Goal: Check status: Check status

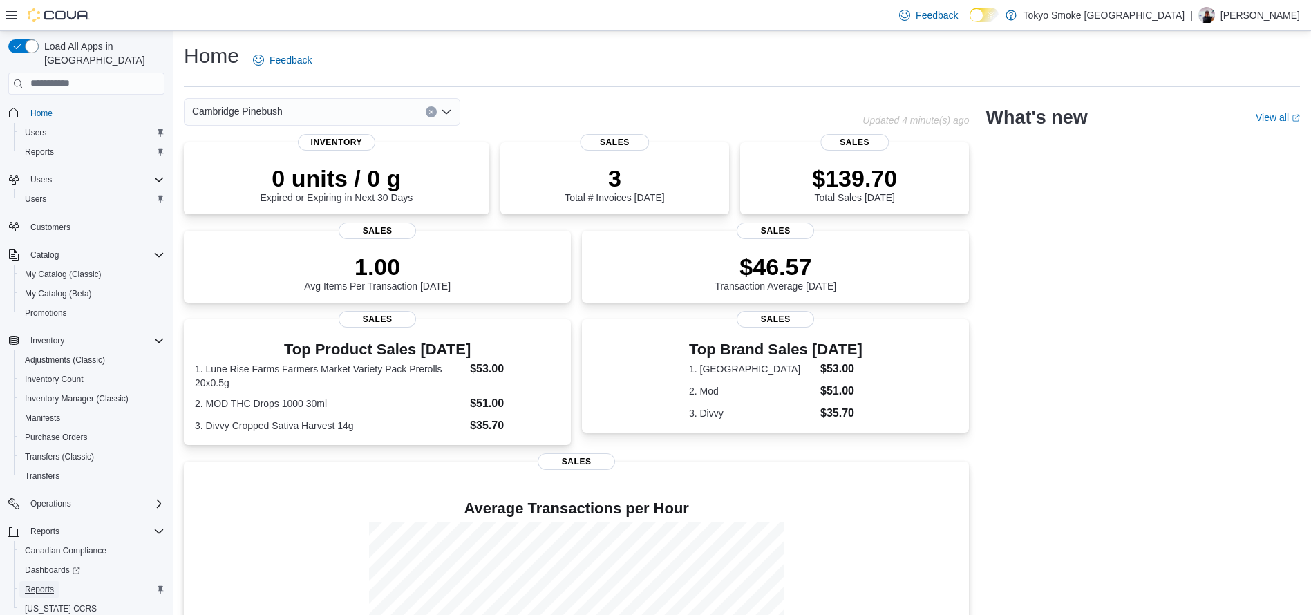
click at [33, 584] on span "Reports" at bounding box center [39, 589] width 29 height 11
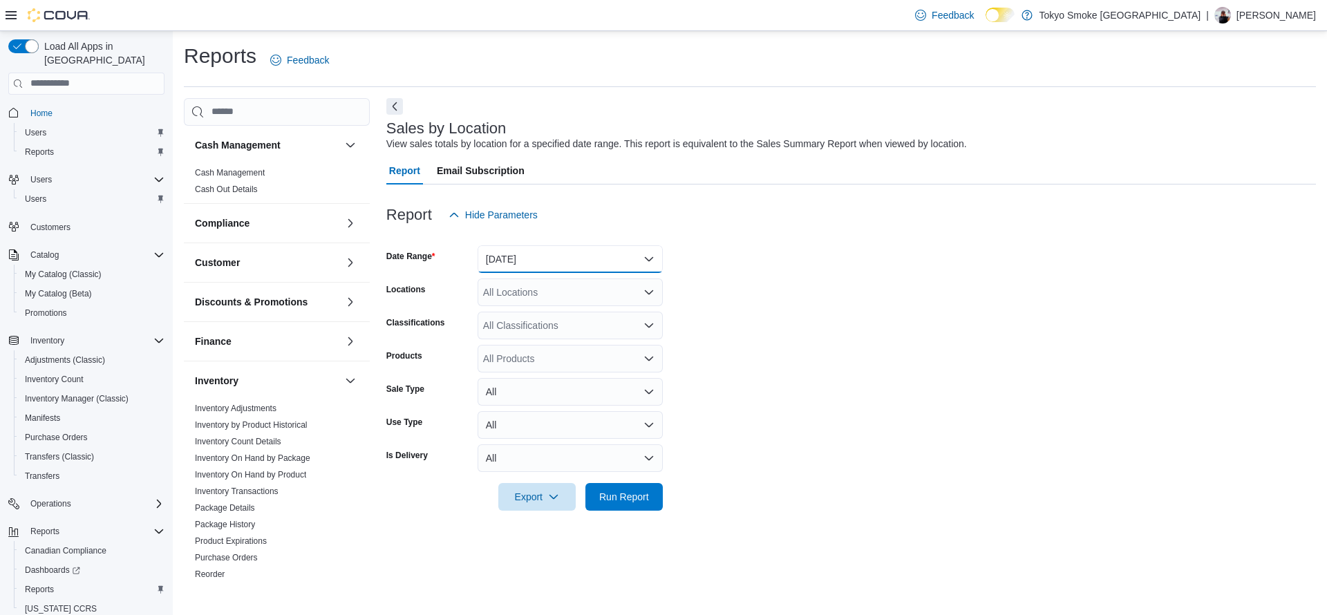
click at [573, 256] on button "Yesterday" at bounding box center [569, 259] width 185 height 28
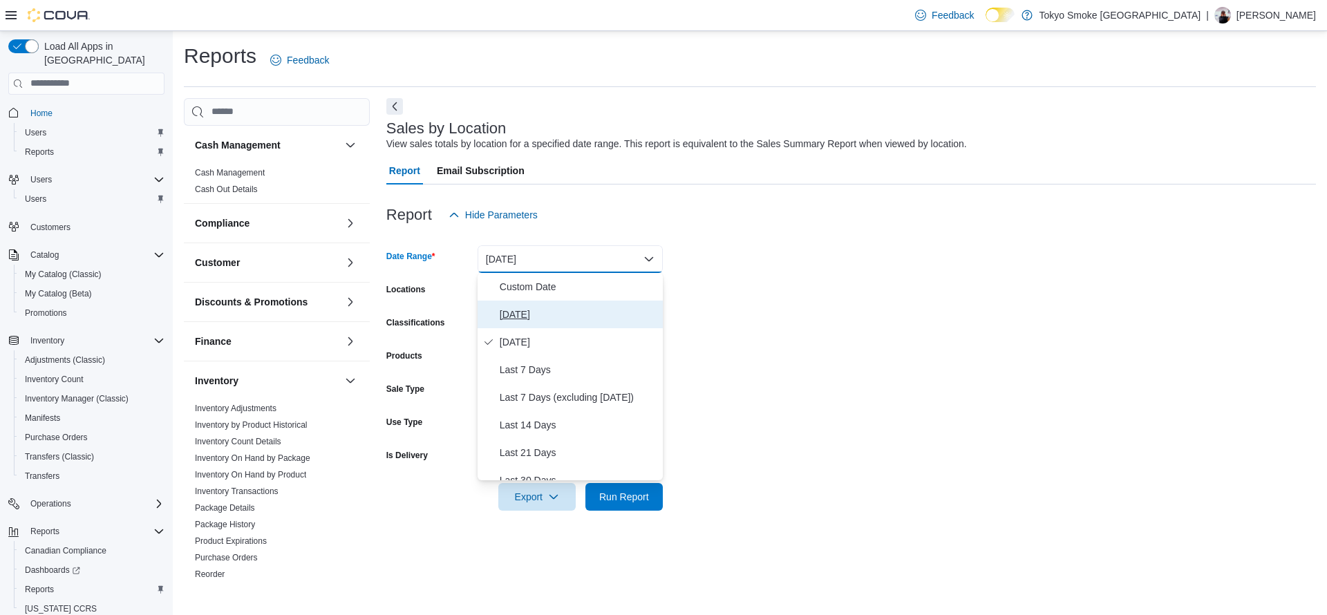
click at [568, 317] on span "Today" at bounding box center [579, 314] width 158 height 17
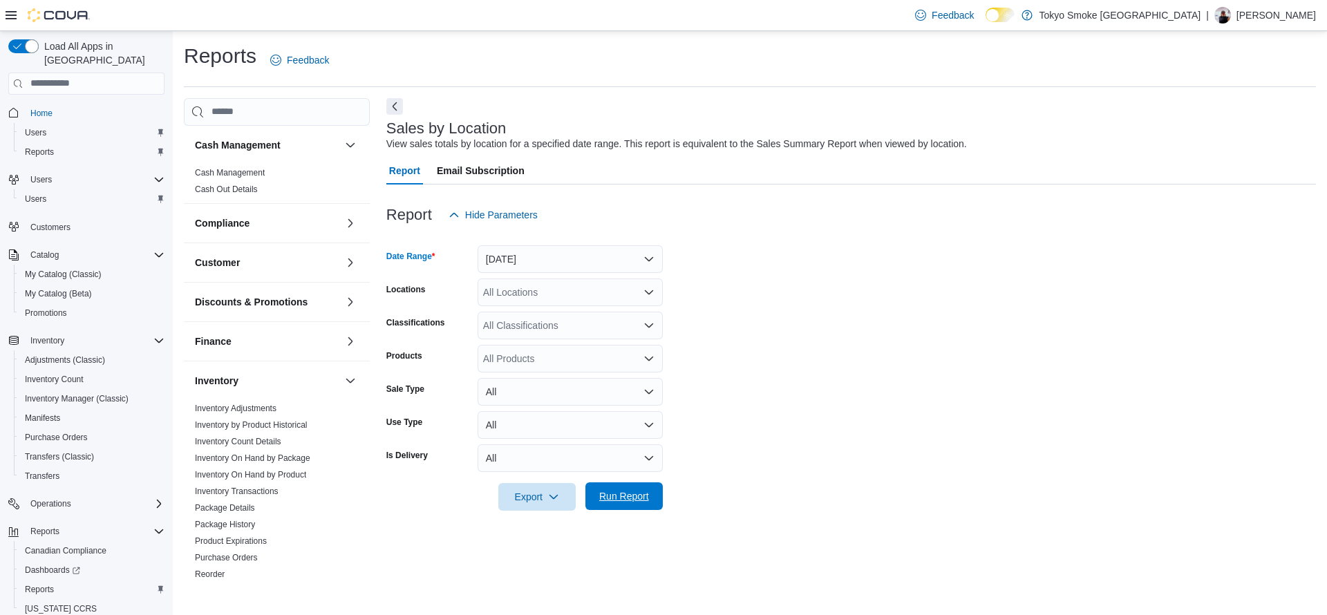
click at [621, 492] on span "Run Report" at bounding box center [624, 496] width 50 height 14
